Goal: Find specific page/section: Find specific page/section

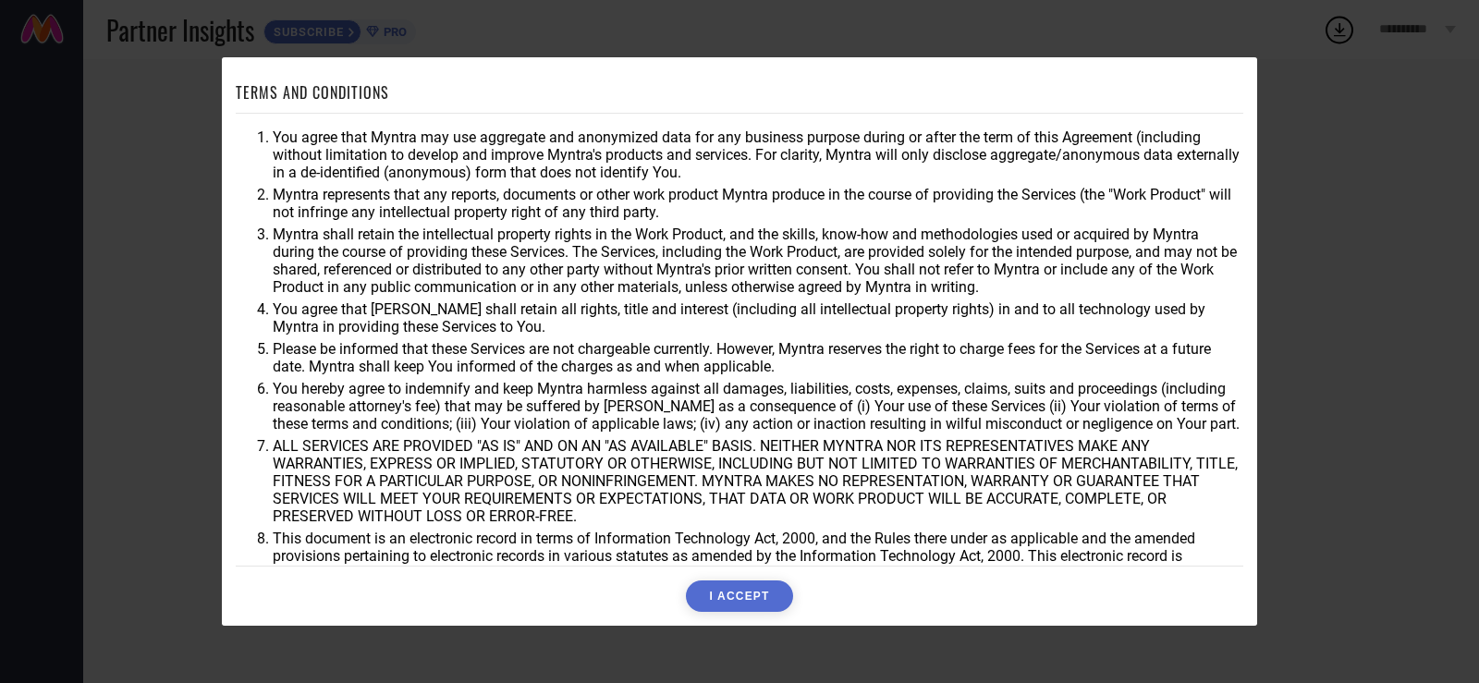
click at [729, 595] on button "I ACCEPT" at bounding box center [739, 596] width 106 height 31
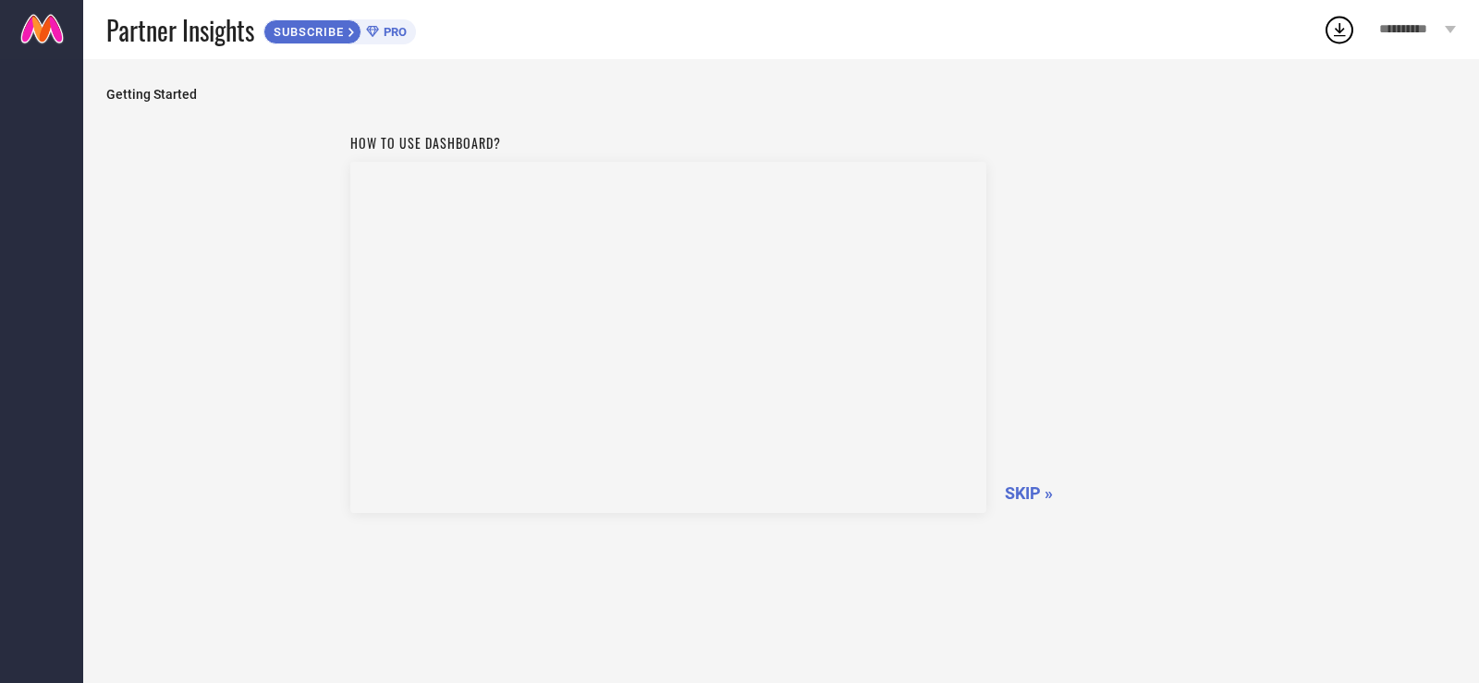
click at [1026, 491] on span "SKIP »" at bounding box center [1029, 493] width 48 height 19
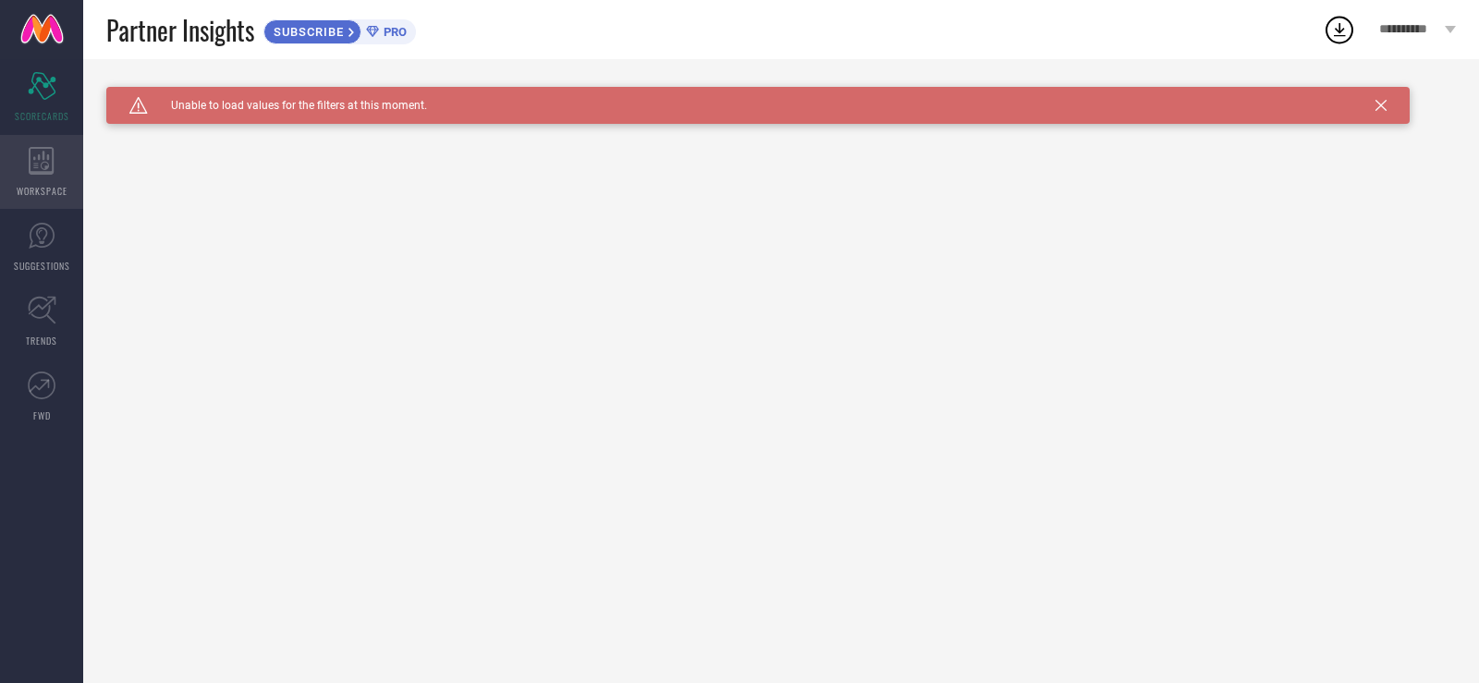
click at [45, 170] on icon at bounding box center [42, 161] width 26 height 28
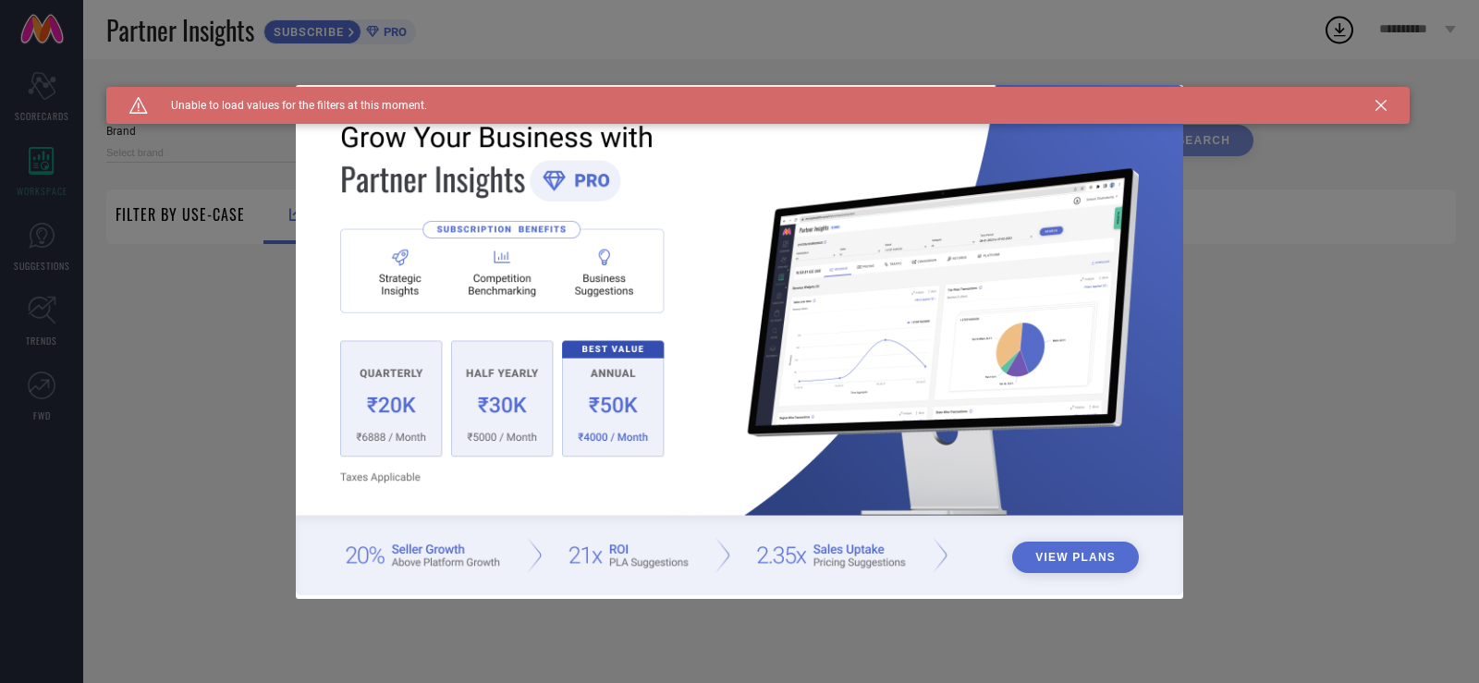
type input "1 STOP FASHION"
type input "All"
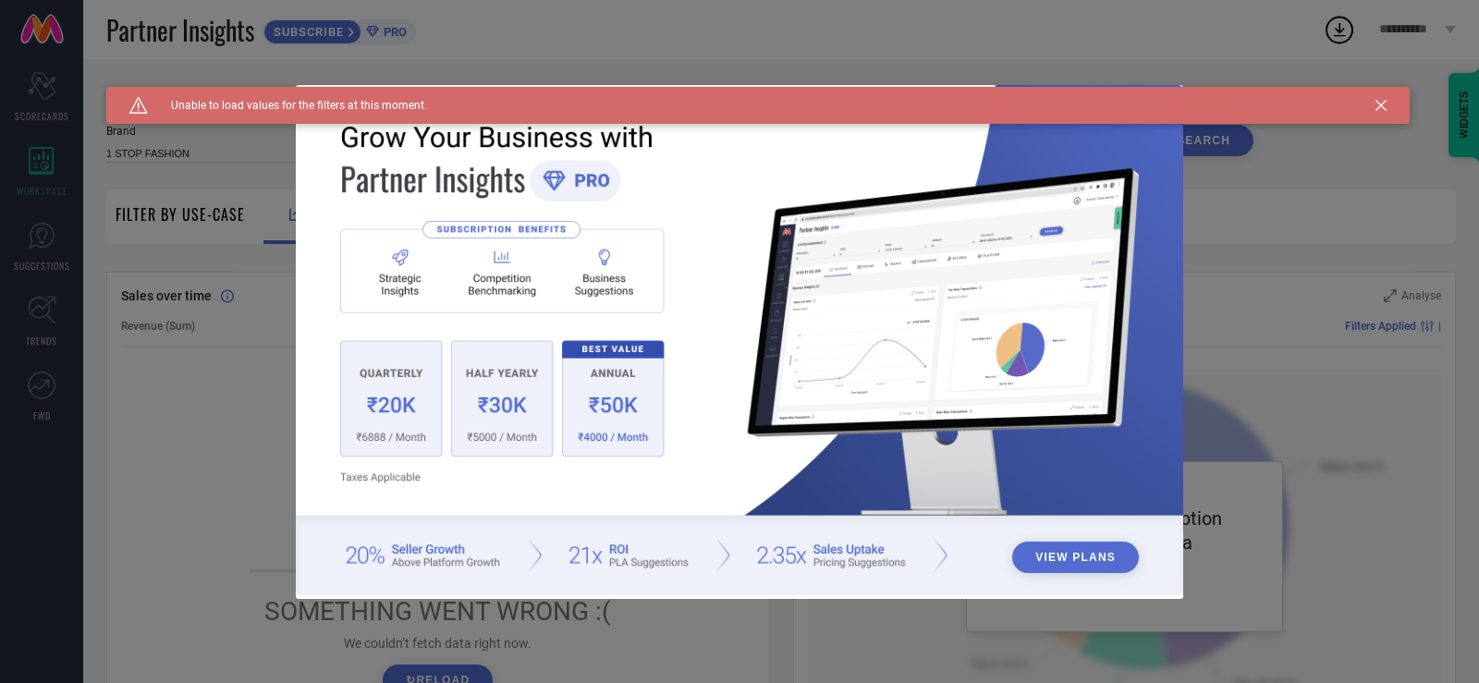
click at [43, 242] on div "View Plans" at bounding box center [739, 341] width 1479 height 683
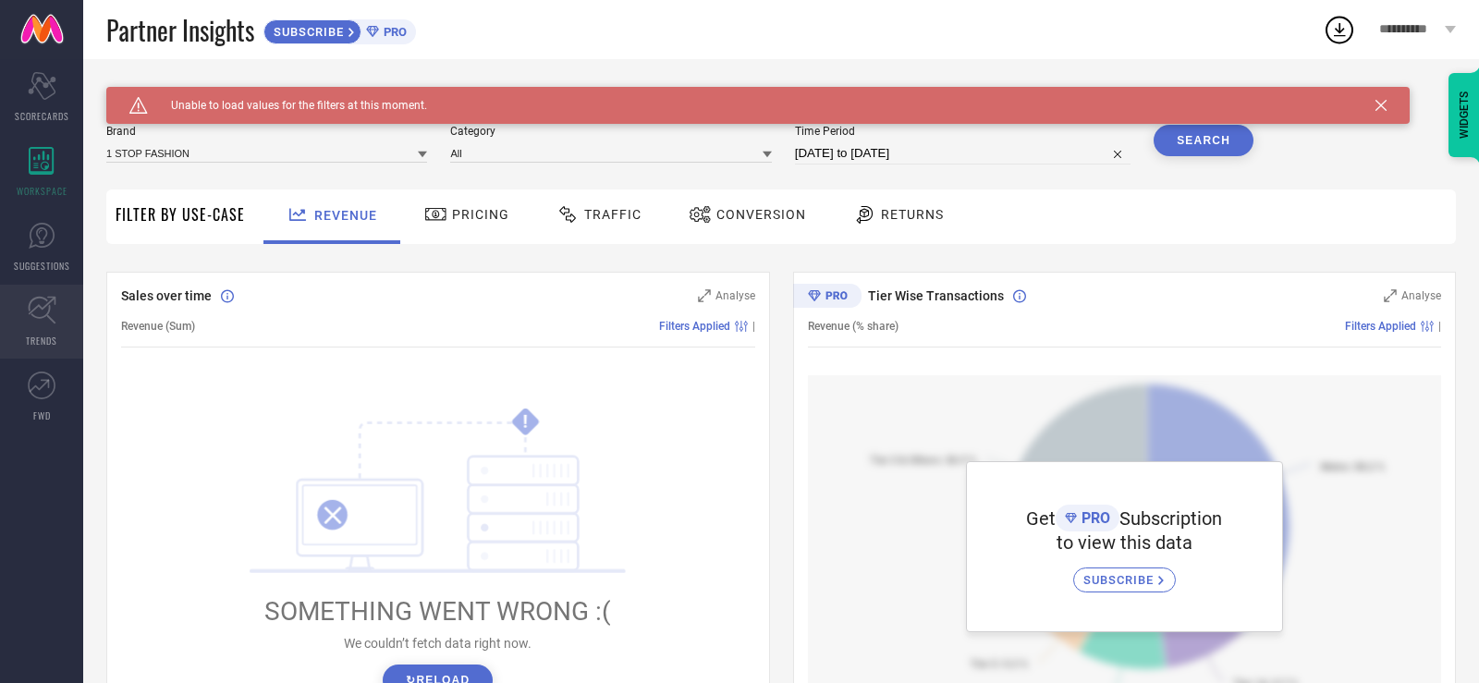
click at [40, 305] on icon at bounding box center [42, 310] width 29 height 29
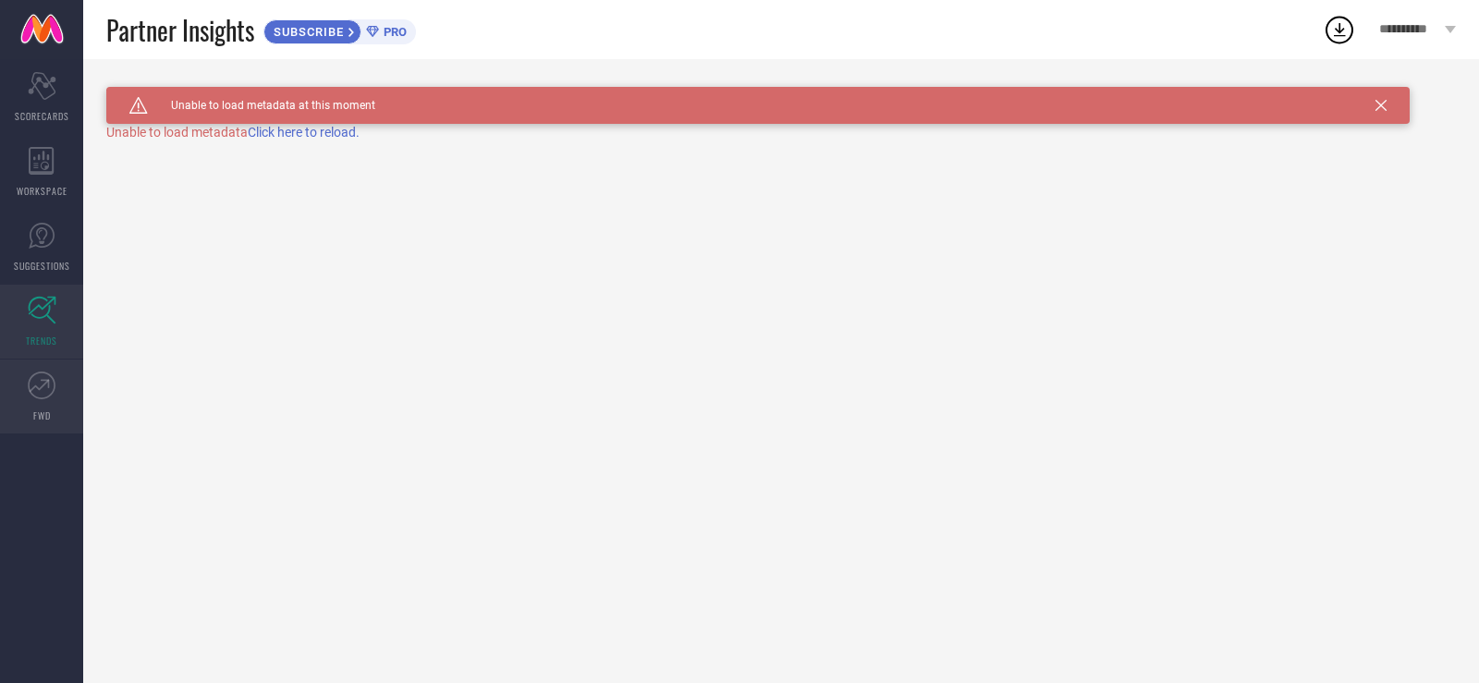
click at [43, 401] on link "FWD" at bounding box center [41, 397] width 83 height 74
